Goal: Task Accomplishment & Management: Use online tool/utility

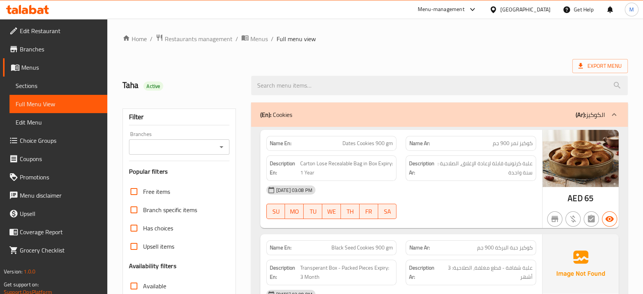
click at [517, 8] on div "United Arab Emirates" at bounding box center [525, 9] width 50 height 8
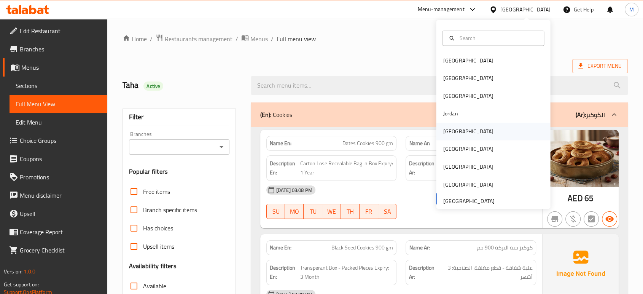
click at [444, 132] on div "[GEOGRAPHIC_DATA]" at bounding box center [468, 131] width 50 height 8
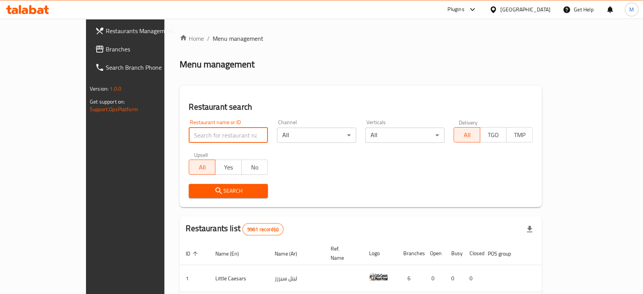
click at [189, 133] on input "search" at bounding box center [228, 134] width 79 height 15
paste input "779702"
type input "779702"
click button "Search" at bounding box center [228, 191] width 79 height 14
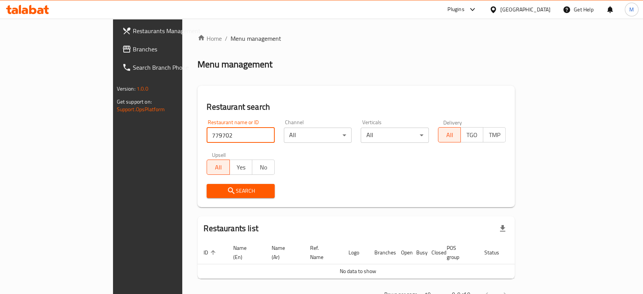
click at [207, 133] on input "779702" at bounding box center [241, 134] width 68 height 15
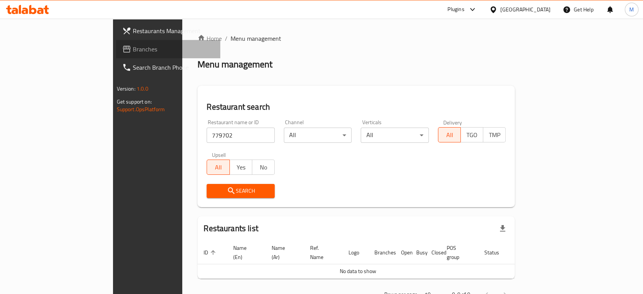
click at [133, 48] on span "Branches" at bounding box center [173, 48] width 81 height 9
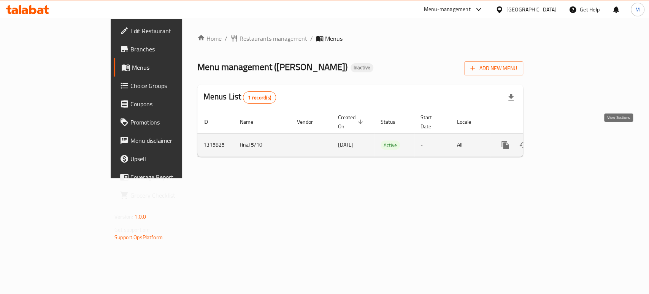
click at [565, 140] on icon "enhanced table" at bounding box center [560, 144] width 9 height 9
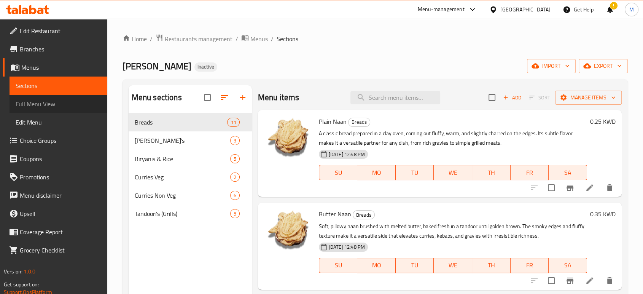
click at [63, 100] on span "Full Menu View" at bounding box center [59, 103] width 86 height 9
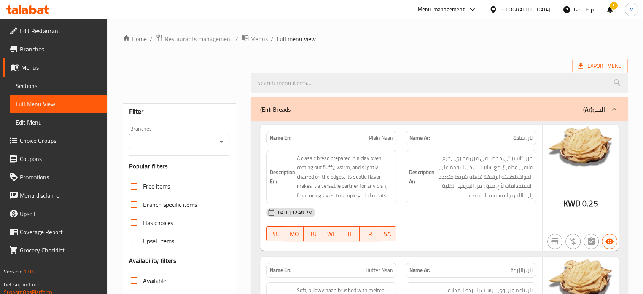
click at [478, 224] on div "[DATE] 12:48 PM SU MO TU WE TH FR SA" at bounding box center [401, 224] width 279 height 43
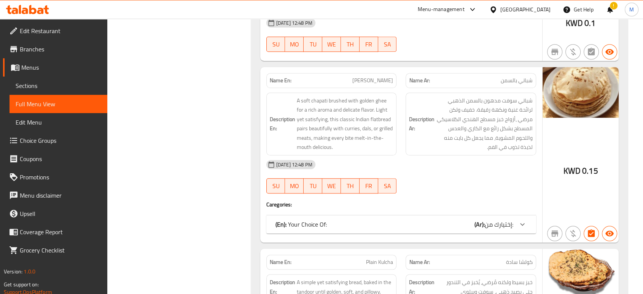
scroll to position [727, 0]
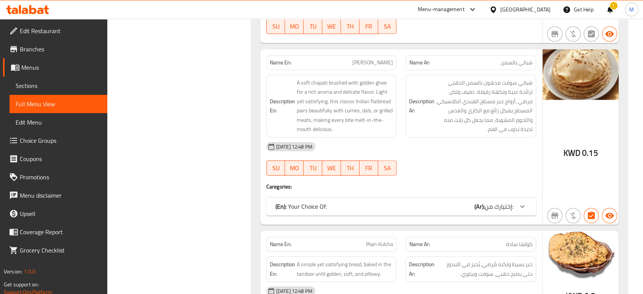
click at [513, 200] on div "(En): Your Choice Of: (Ar): إختيارك من:" at bounding box center [401, 206] width 270 height 18
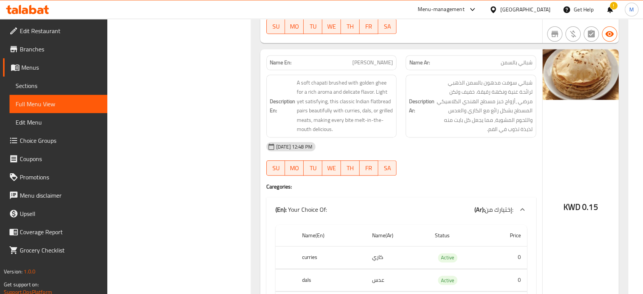
click at [439, 166] on div "[DATE] 12:48 PM SU MO TU WE TH FR SA" at bounding box center [401, 158] width 279 height 43
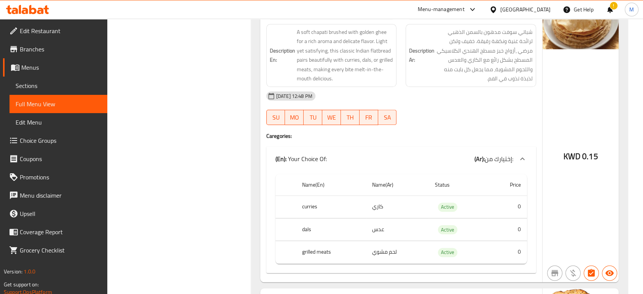
scroll to position [761, 0]
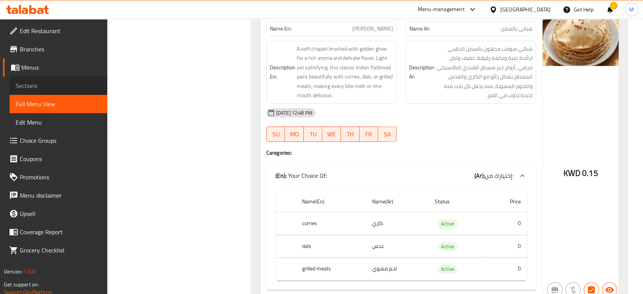
click at [59, 87] on span "Sections" at bounding box center [59, 85] width 86 height 9
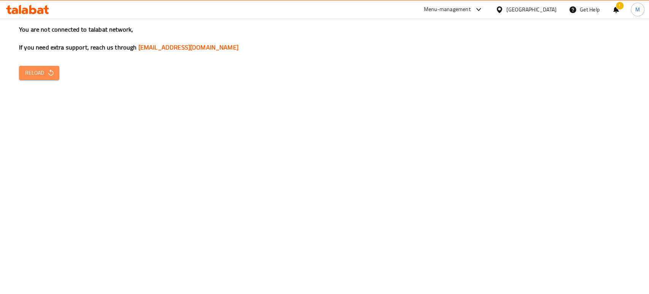
click at [44, 70] on span "Reload" at bounding box center [39, 73] width 28 height 10
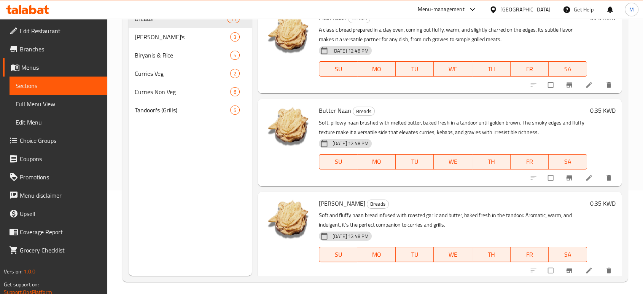
scroll to position [106, 0]
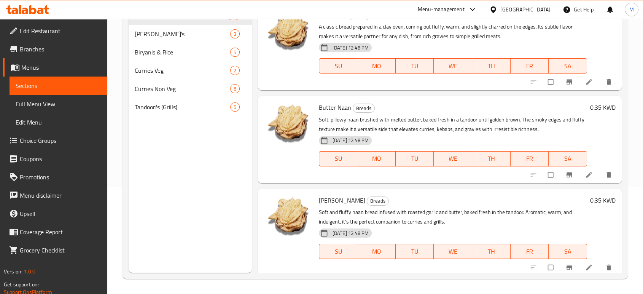
drag, startPoint x: 619, startPoint y: 273, endPoint x: 618, endPoint y: 268, distance: 4.8
click at [618, 268] on div "Menu sections Breads 11 Paratha's 3 Biryanis & Rice 5 Curries Veg 2 Curries Non…" at bounding box center [374, 126] width 505 height 306
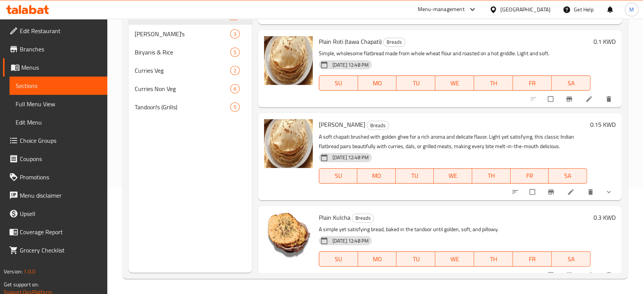
scroll to position [372, 0]
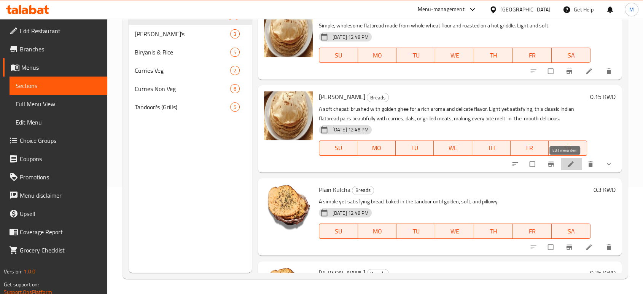
click at [567, 164] on icon at bounding box center [571, 164] width 8 height 8
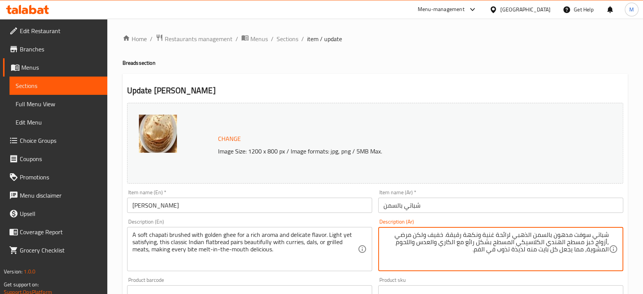
click at [453, 243] on textarea "شباتي سوفت مدهون بالسمن الذهبي لرائحة غنية ونكهة رقيقة. خفيف ولكن مرضي ،أزواج خ…" at bounding box center [495, 249] width 225 height 36
click at [431, 243] on textarea "شباتي سوفت مدهون بالسمن الذهبي لرائحة غنية ونكهة رقيقة. خفيف ولكن مرضي ،أزواج خ…" at bounding box center [495, 249] width 225 height 36
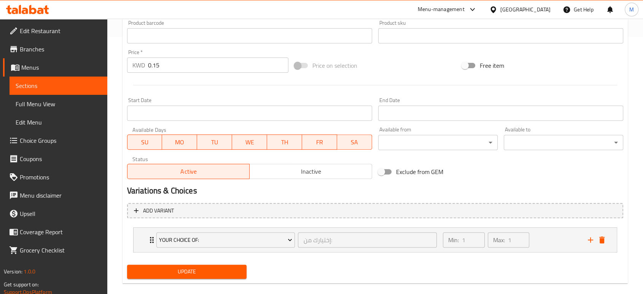
type textarea "شباتي سوفت مدهون بالسمن الذهبي لرائحة غنية ونكهة رقيقة. خفيف ولكن مرضي ،أزواج خ…"
click at [186, 272] on span "Update" at bounding box center [186, 272] width 107 height 10
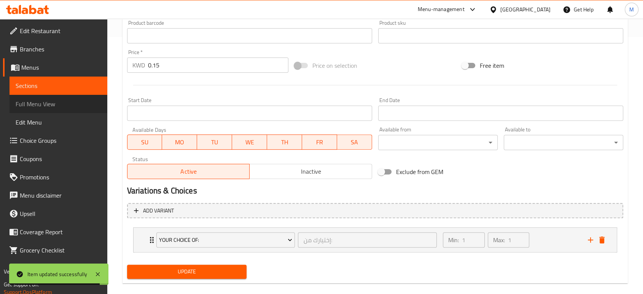
click at [60, 109] on link "Full Menu View" at bounding box center [59, 104] width 98 height 18
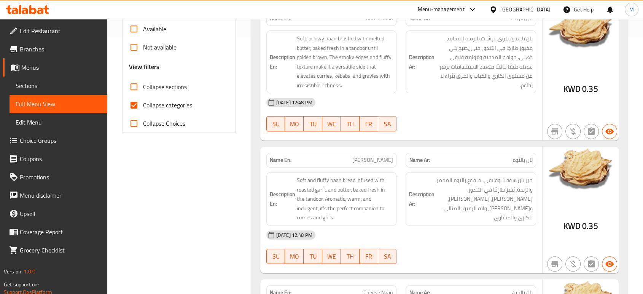
click at [431, 238] on div "[DATE] 12:48 PM" at bounding box center [401, 235] width 279 height 18
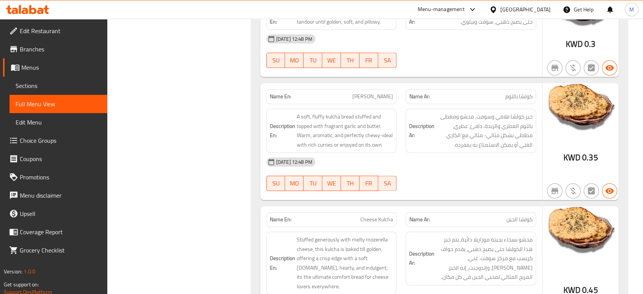
scroll to position [1001, 0]
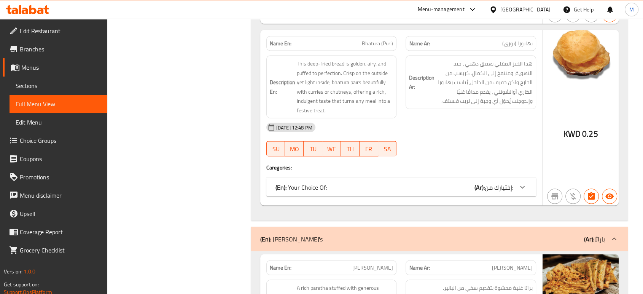
scroll to position [1423, 0]
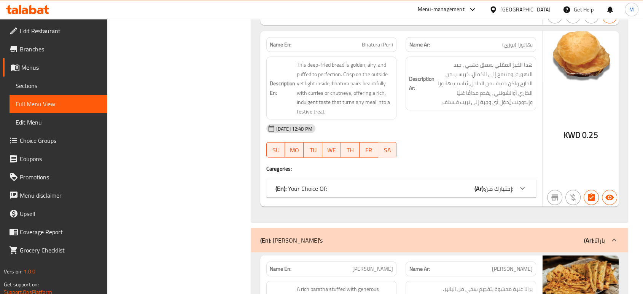
click at [405, 185] on div "(En): Your Choice Of: (Ar): إختيارك من:" at bounding box center [394, 187] width 238 height 9
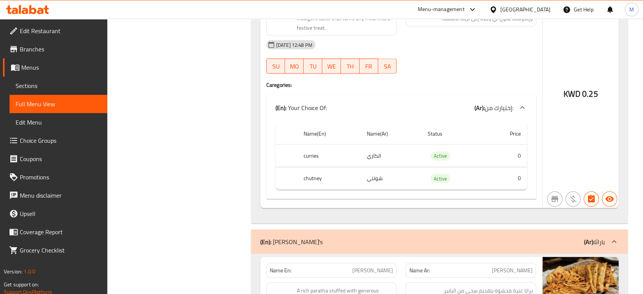
scroll to position [1508, 0]
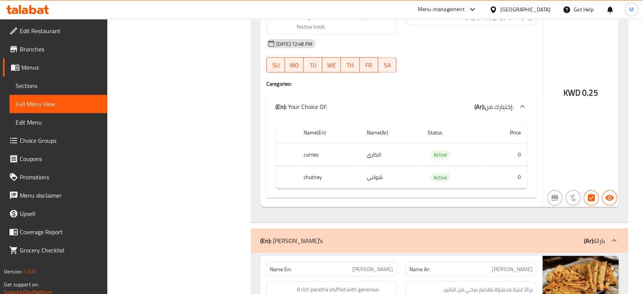
click at [314, 178] on th "chutney" at bounding box center [328, 177] width 63 height 22
copy th "chutney"
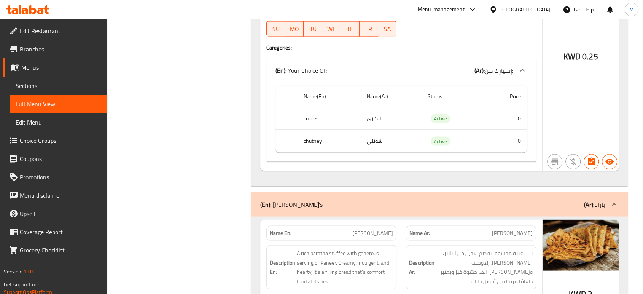
scroll to position [1558, 0]
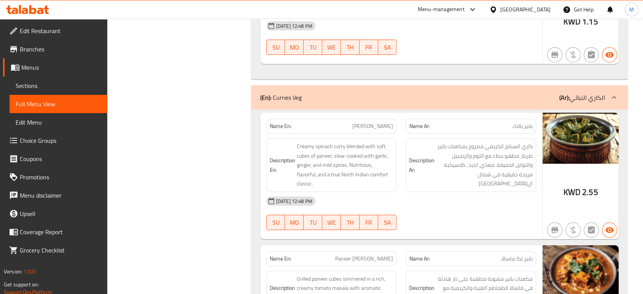
scroll to position [2775, 0]
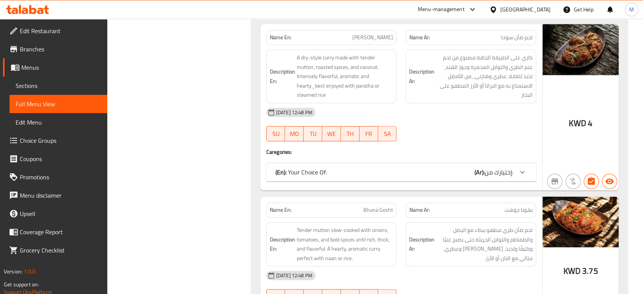
scroll to position [3739, 0]
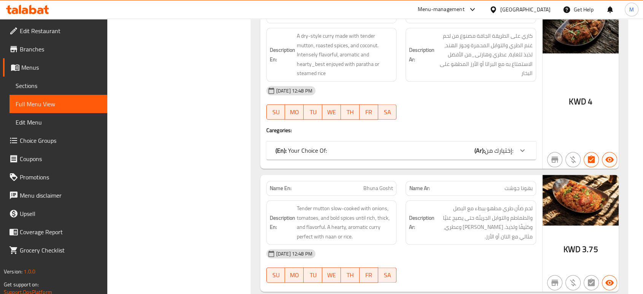
click at [436, 141] on div "(En): Your Choice Of: (Ar): إختيارك من:" at bounding box center [401, 150] width 270 height 18
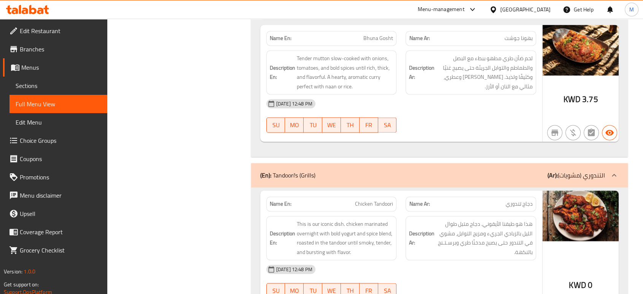
scroll to position [3975, 0]
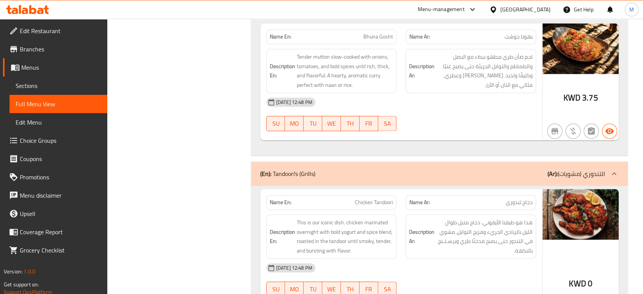
click at [470, 292] on div at bounding box center [471, 296] width 140 height 9
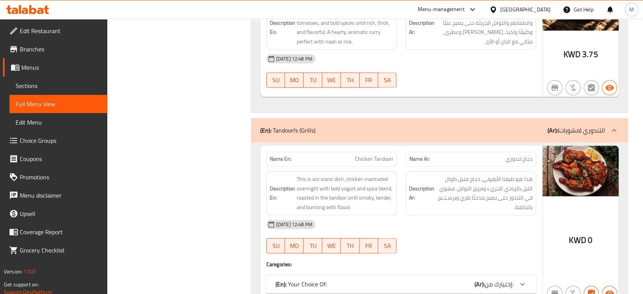
scroll to position [4077, 0]
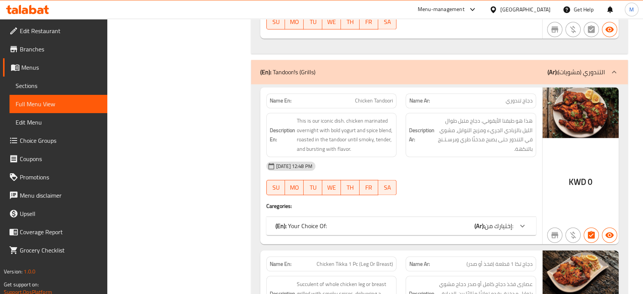
click at [445, 221] on div "(En): Your Choice Of: (Ar): إختيارك من:" at bounding box center [394, 225] width 238 height 9
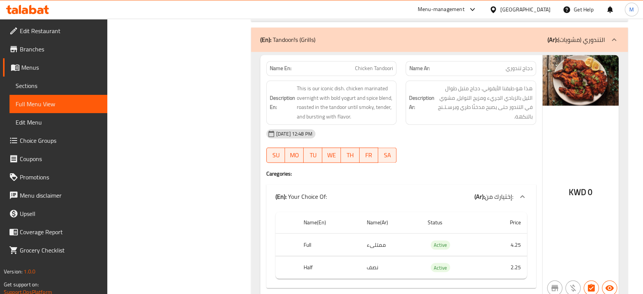
scroll to position [4110, 0]
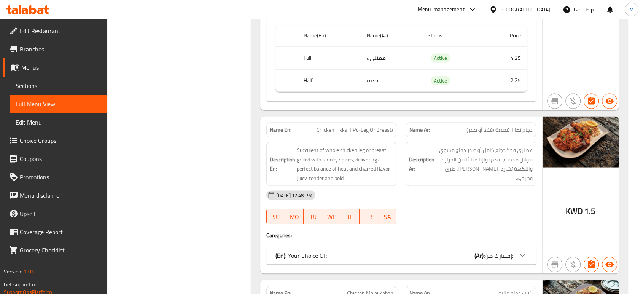
scroll to position [4296, 0]
click at [411, 245] on div "(En): Your Choice Of: (Ar): إختيارك من:" at bounding box center [401, 254] width 270 height 18
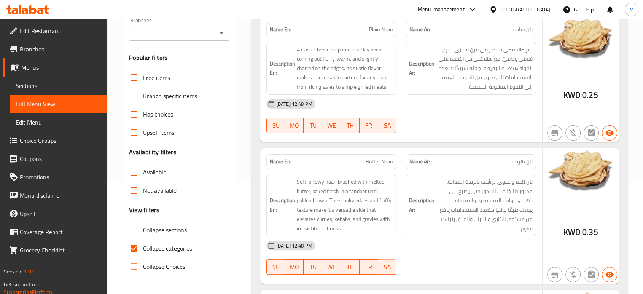
scroll to position [0, 0]
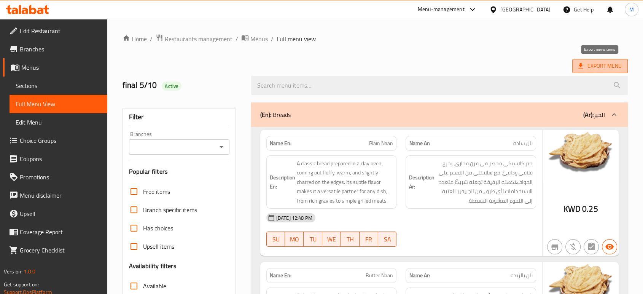
click at [595, 65] on span "Export Menu" at bounding box center [599, 66] width 43 height 10
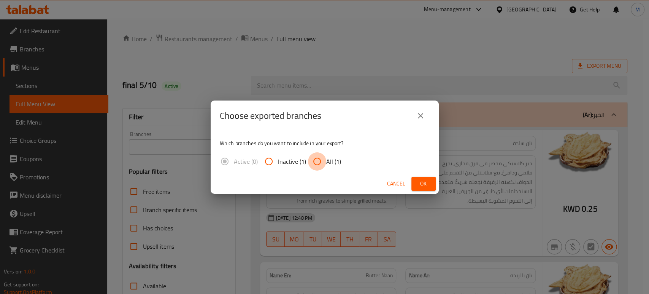
click at [315, 166] on input "All (1)" at bounding box center [317, 161] width 18 height 18
radio input "true"
click at [420, 187] on span "Ok" at bounding box center [424, 184] width 12 height 10
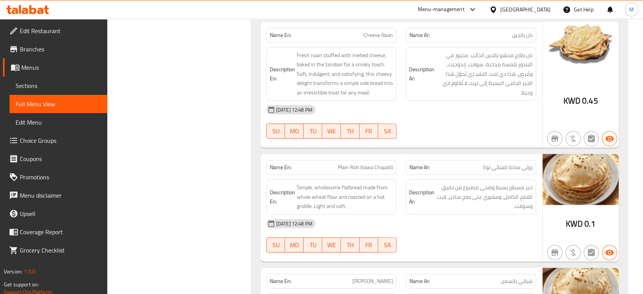
scroll to position [257, 0]
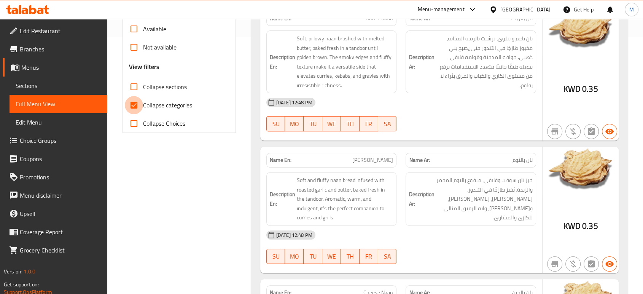
click at [132, 102] on input "Collapse categories" at bounding box center [134, 105] width 18 height 18
checkbox input "false"
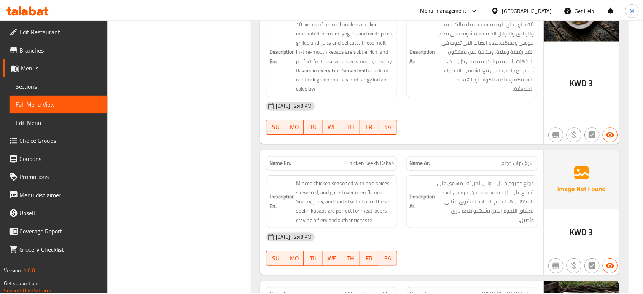
scroll to position [4864, 0]
